Goal: Navigation & Orientation: Find specific page/section

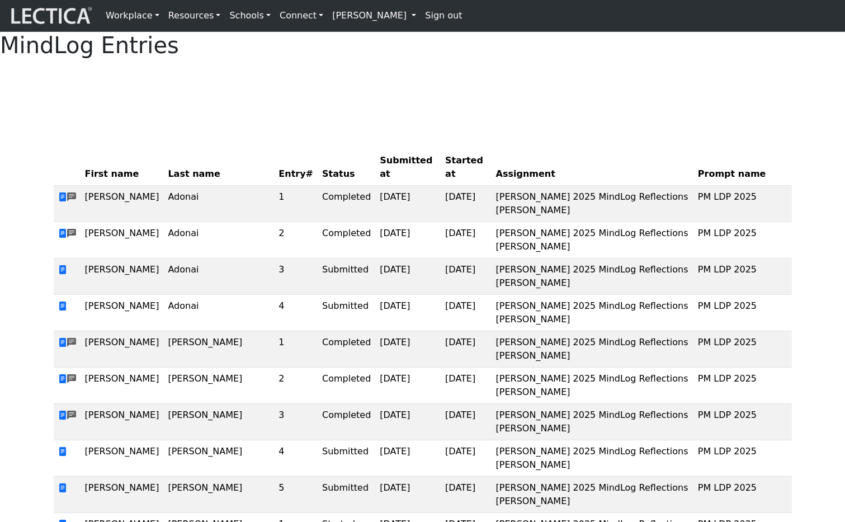
click at [368, 12] on link "[PERSON_NAME]" at bounding box center [374, 15] width 93 height 22
click at [346, 4] on link "[PERSON_NAME]" at bounding box center [374, 15] width 93 height 22
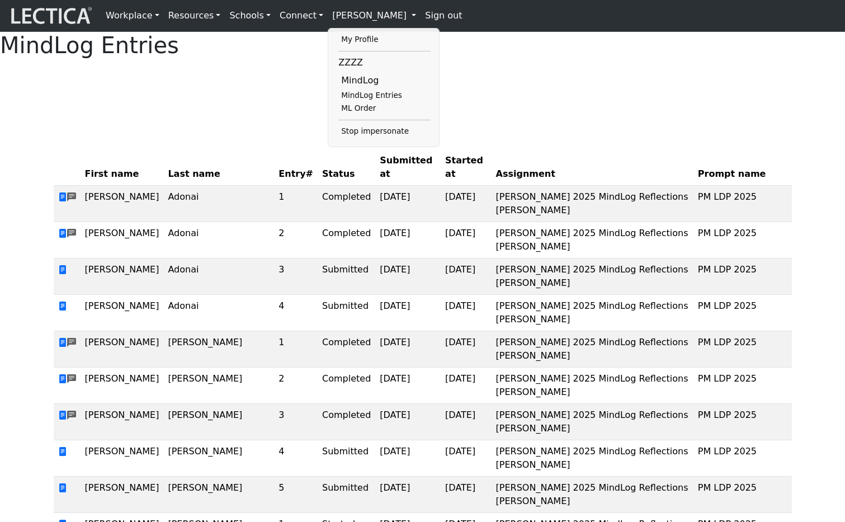
click at [529, 96] on div at bounding box center [423, 82] width 739 height 28
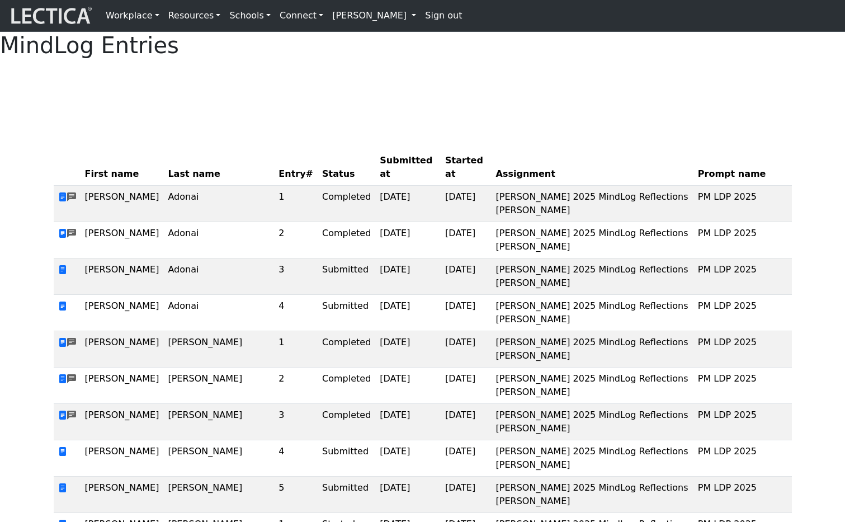
click at [367, 14] on link "[PERSON_NAME]" at bounding box center [374, 15] width 93 height 22
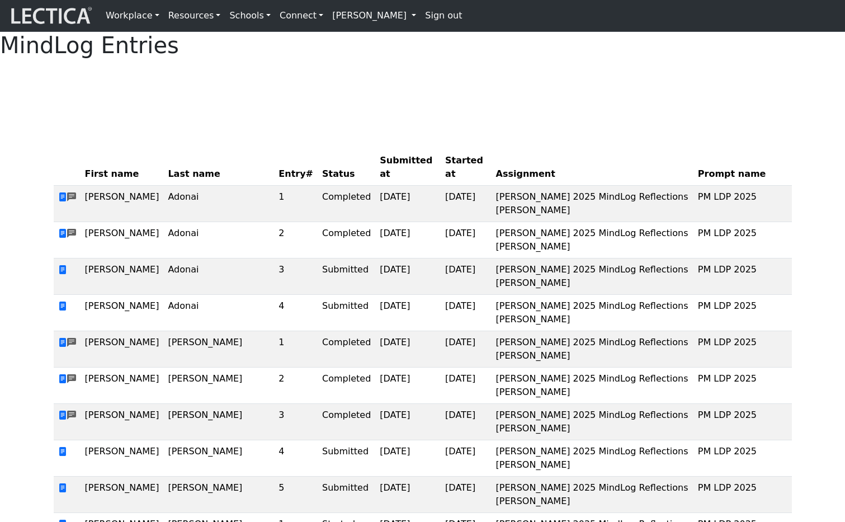
click at [354, 26] on link "[PERSON_NAME]" at bounding box center [374, 15] width 93 height 22
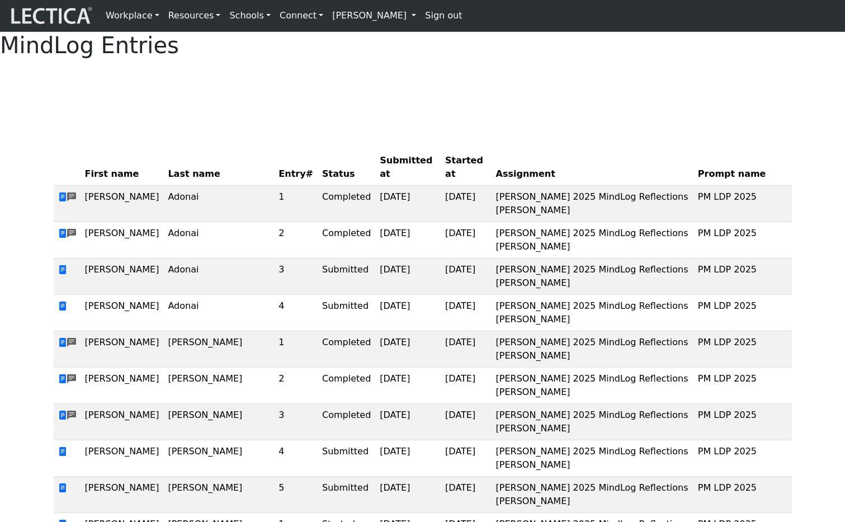
click at [375, 59] on h1 "MindLog Entries" at bounding box center [422, 45] width 845 height 27
drag, startPoint x: 375, startPoint y: 64, endPoint x: 434, endPoint y: 63, distance: 58.7
click at [434, 59] on h1 "MindLog Entries" at bounding box center [422, 45] width 845 height 27
click at [363, 20] on link "[PERSON_NAME]" at bounding box center [374, 15] width 93 height 22
click at [353, 23] on link "[PERSON_NAME]" at bounding box center [374, 15] width 93 height 22
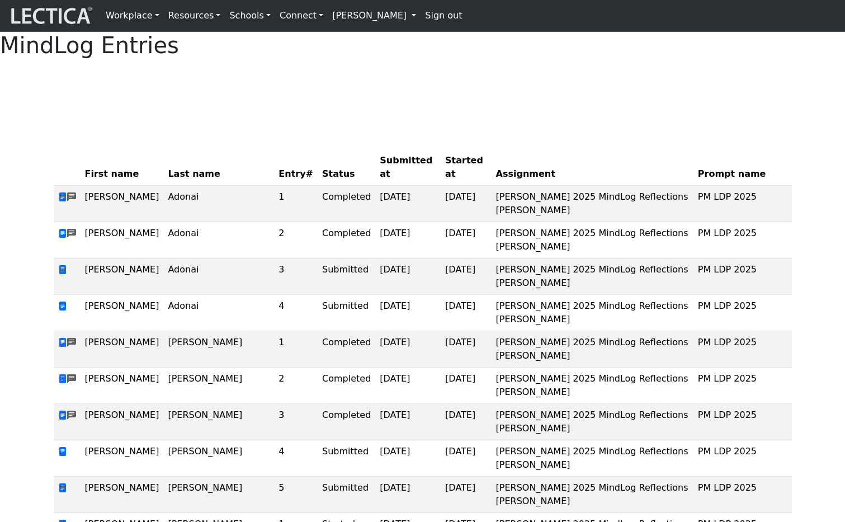
click at [356, 17] on link "[PERSON_NAME]" at bounding box center [374, 15] width 93 height 22
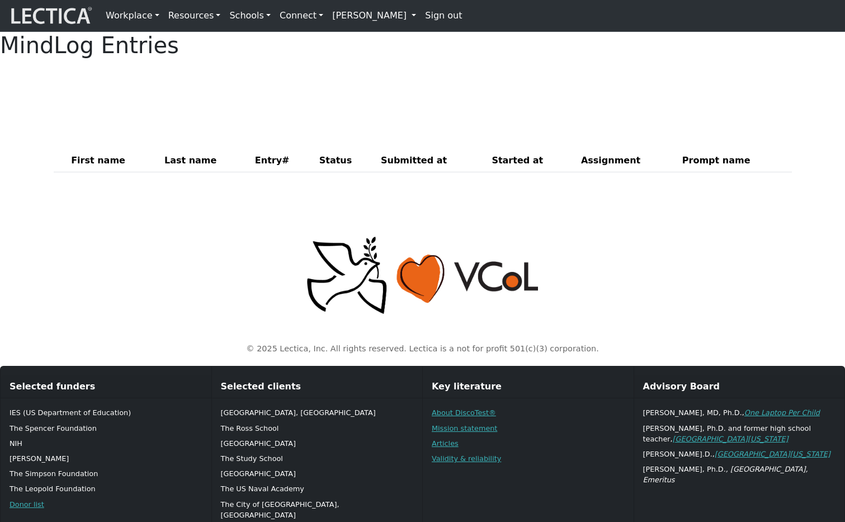
click at [368, 15] on link "[PERSON_NAME]" at bounding box center [374, 15] width 93 height 22
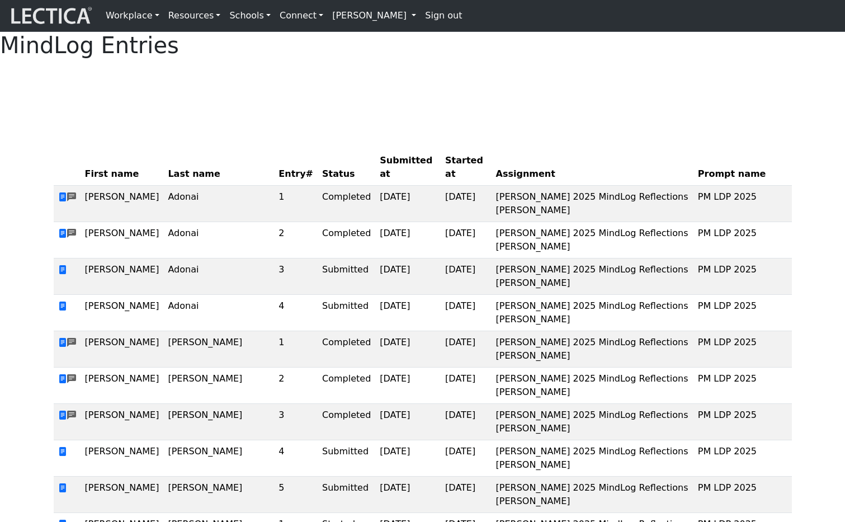
click at [368, 13] on link "[PERSON_NAME]" at bounding box center [374, 15] width 93 height 22
click at [427, 96] on div at bounding box center [423, 82] width 739 height 28
click at [370, 19] on link "[PERSON_NAME]" at bounding box center [374, 15] width 93 height 22
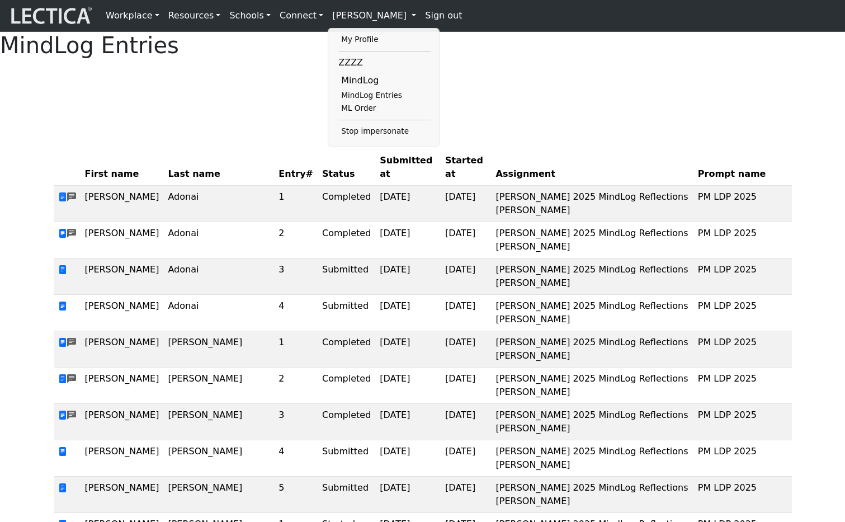
click at [241, 96] on div at bounding box center [423, 82] width 739 height 28
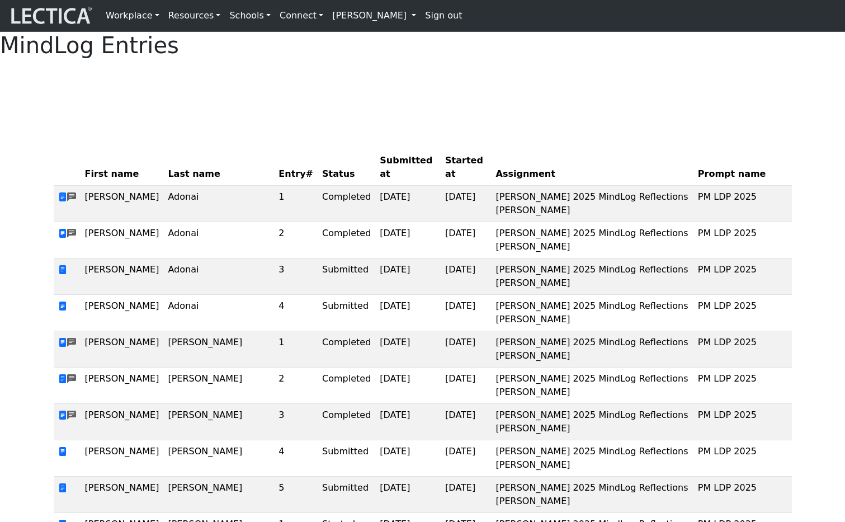
click at [379, 29] on nav "Workplace Assessments Why LectaTests? About LectaTests Leadership Leader develo…" at bounding box center [422, 16] width 845 height 32
click at [371, 19] on link "[PERSON_NAME]" at bounding box center [374, 15] width 93 height 22
